Goal: Check status

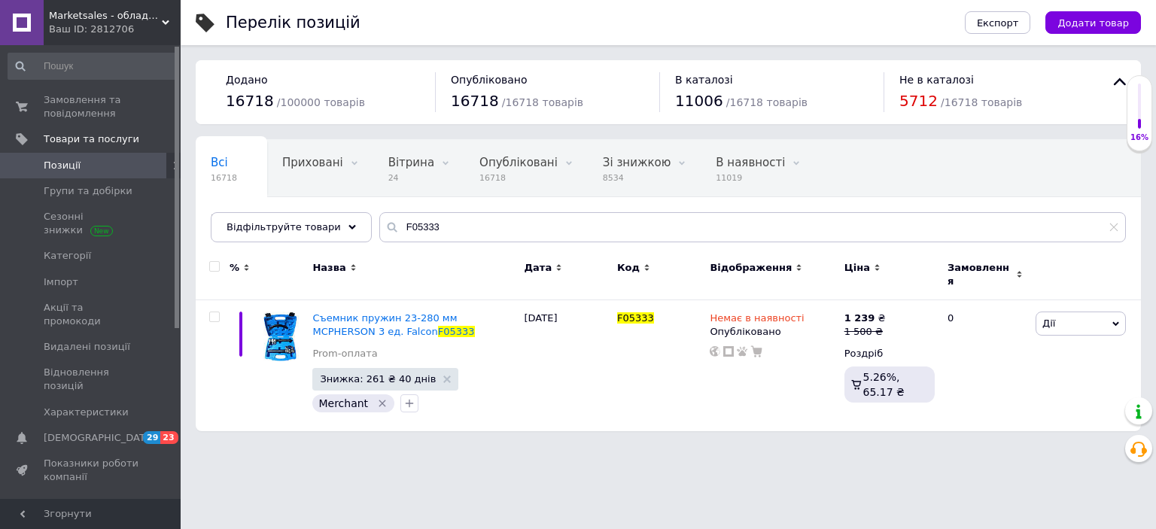
click at [80, 17] on span "Marketsales - обладнання та інструменти" at bounding box center [105, 16] width 113 height 14
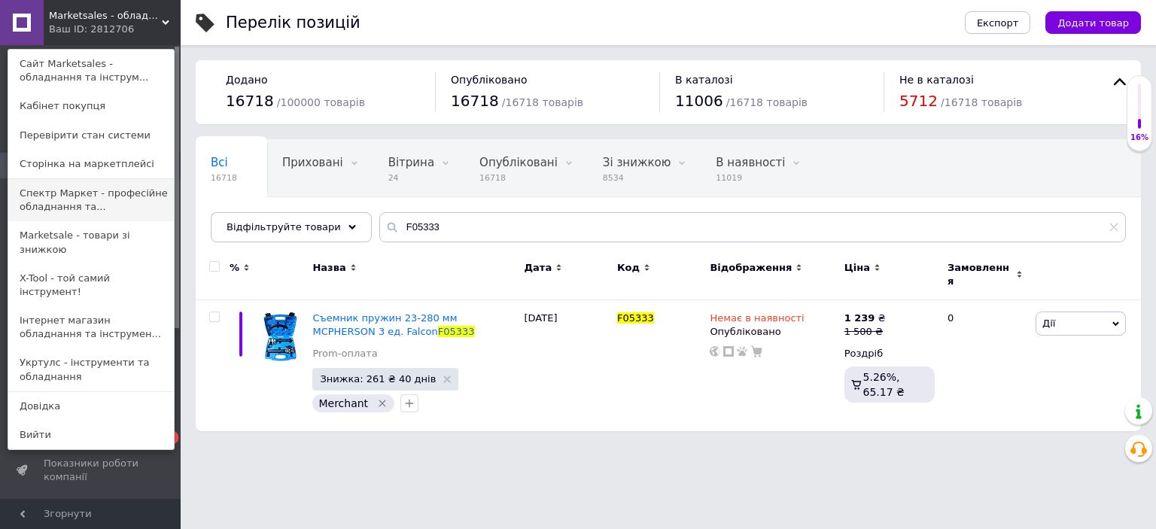
click at [84, 189] on link "Спектр Маркет - професійне обладнання та..." at bounding box center [91, 200] width 166 height 42
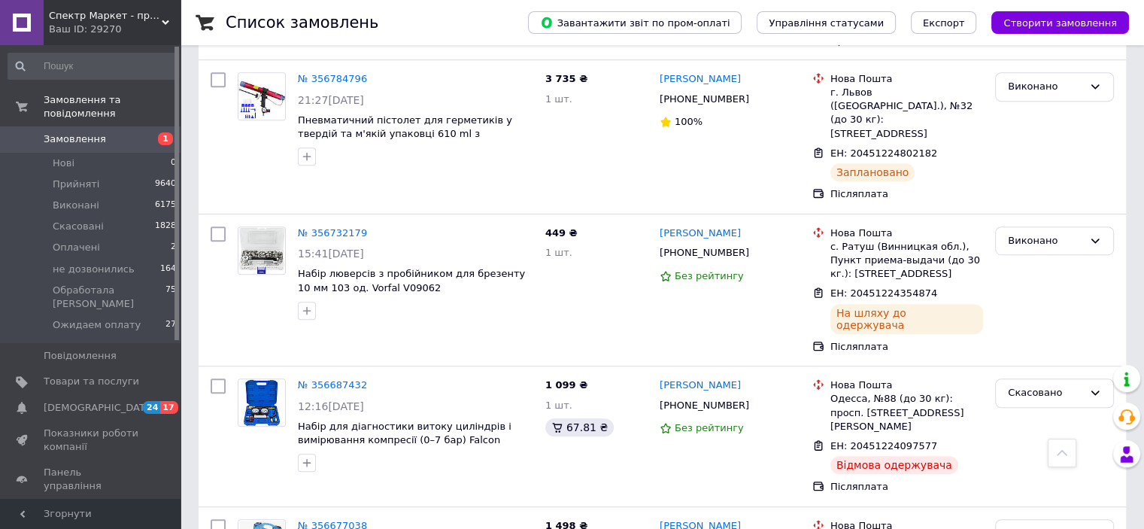
scroll to position [828, 0]
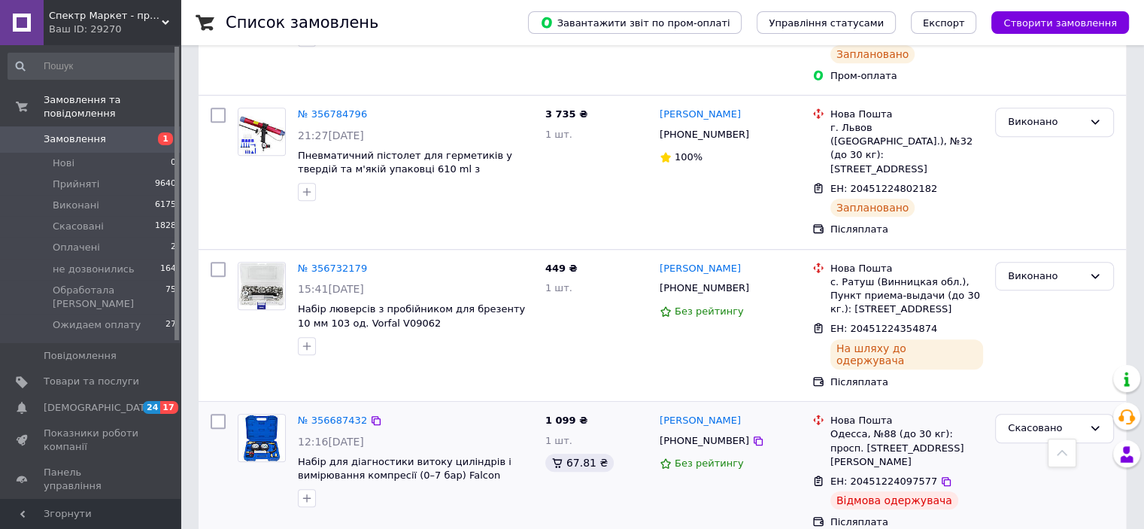
click at [324, 412] on div "№ 356687432" at bounding box center [332, 420] width 72 height 17
click at [323, 415] on link "№ 356687432" at bounding box center [332, 420] width 69 height 11
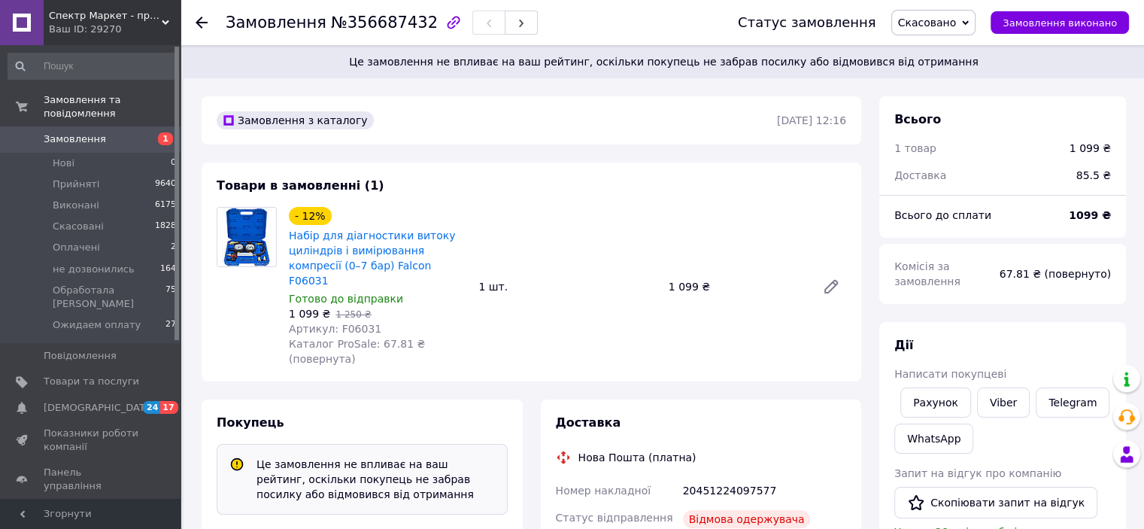
click at [75, 132] on span "Замовлення" at bounding box center [75, 139] width 62 height 14
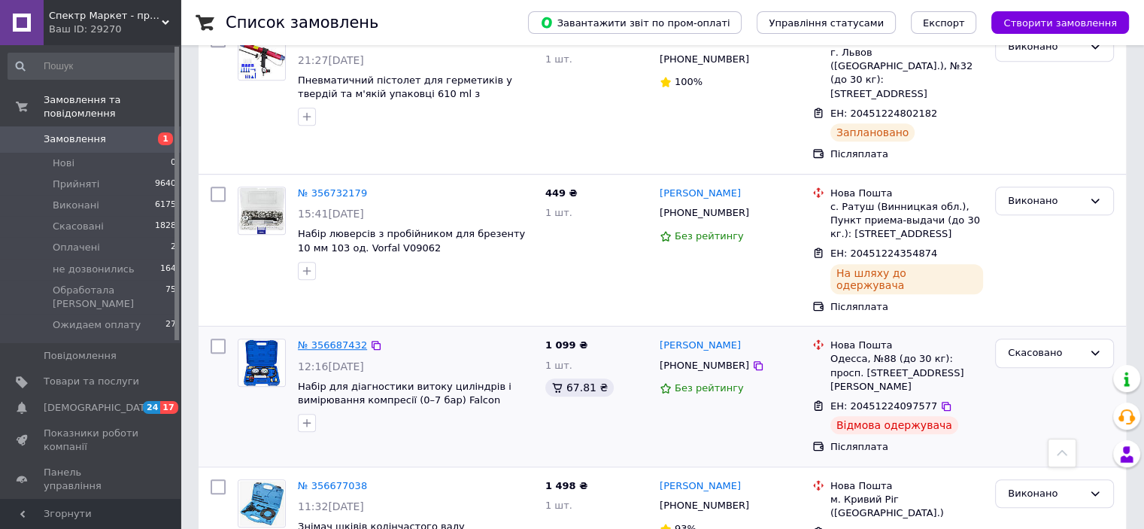
click at [343, 339] on link "№ 356687432" at bounding box center [332, 344] width 69 height 11
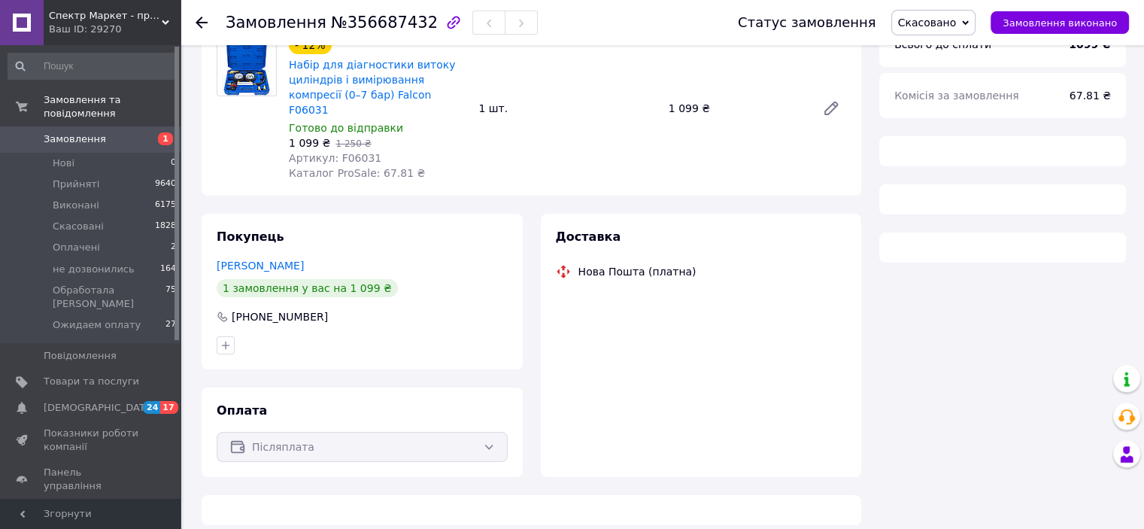
scroll to position [591, 0]
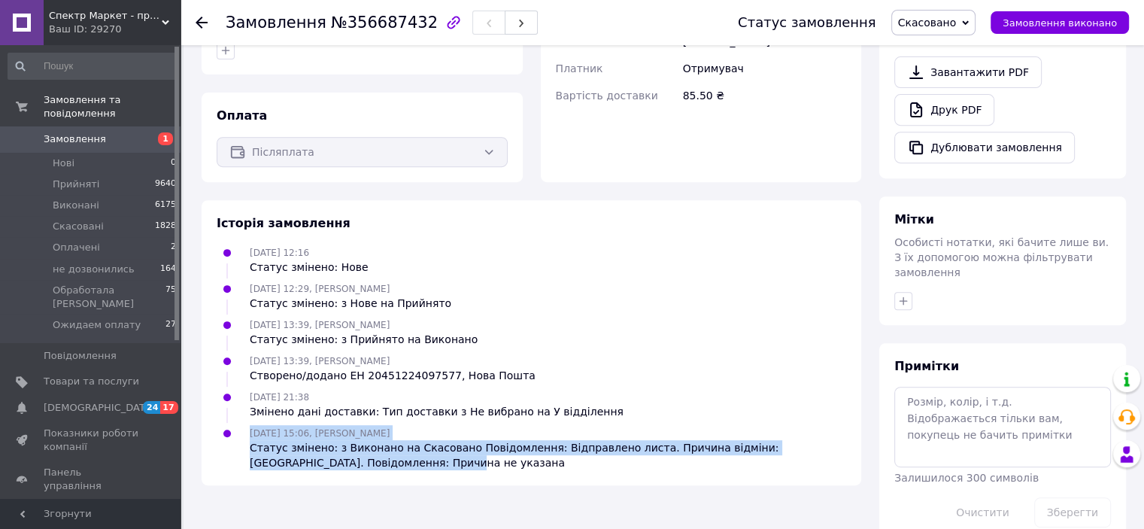
drag, startPoint x: 582, startPoint y: 433, endPoint x: 234, endPoint y: 404, distance: 349.5
click at [234, 425] on div "[DATE] 15:06, [PERSON_NAME] Статус змінено: з Виконано на Скасовано Повідомленн…" at bounding box center [532, 447] width 642 height 45
